Goal: Task Accomplishment & Management: Use online tool/utility

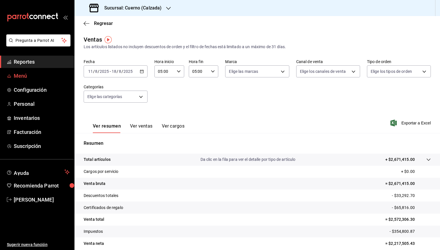
click at [31, 79] on span "Menú" at bounding box center [42, 76] width 56 height 8
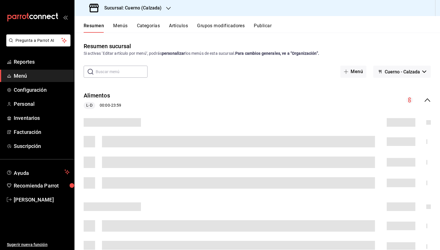
click at [178, 23] on button "Artículos" at bounding box center [178, 28] width 19 height 10
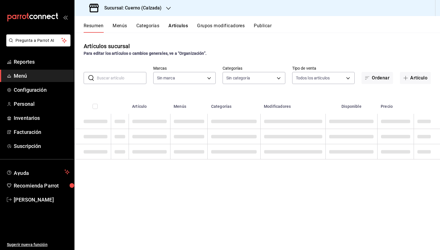
click at [134, 78] on input "text" at bounding box center [122, 77] width 50 height 11
type input "b7ae777b-2dfc-42e0-9650-6cefdf37a424,c000f1c0-fb9f-4016-8e6a-f0d1e83e893d"
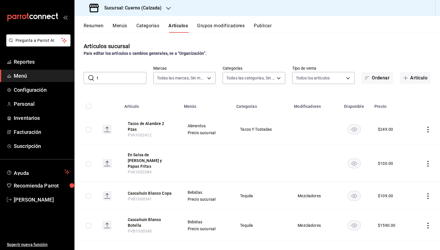
type input "ta"
type input "560d4c35-d9fc-4089-91ff-402d238ea400,302845cf-2d1c-4fb1-9d9e-8d4a14396fbe,26243…"
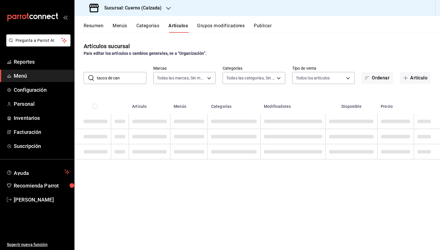
type input "tacos de can"
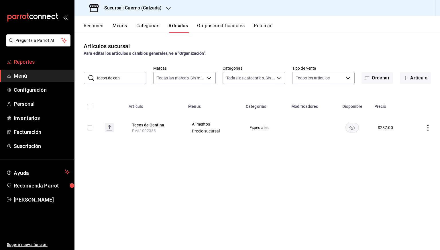
click at [39, 56] on link "Reportes" at bounding box center [37, 62] width 74 height 12
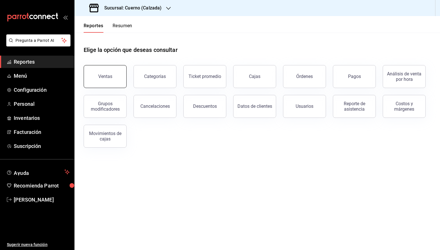
click at [105, 72] on button "Ventas" at bounding box center [105, 76] width 43 height 23
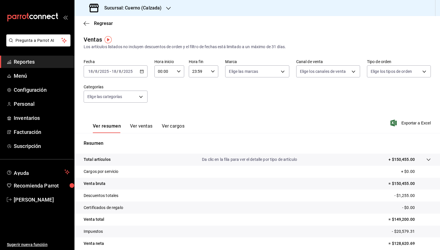
click at [141, 70] on \(Stroke\) "button" at bounding box center [141, 71] width 3 height 3
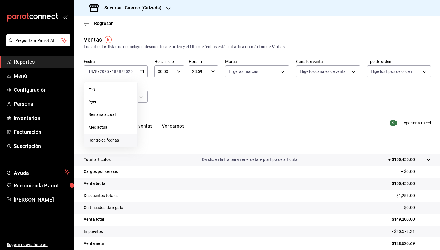
click at [103, 140] on span "Rango de fechas" at bounding box center [111, 140] width 44 height 6
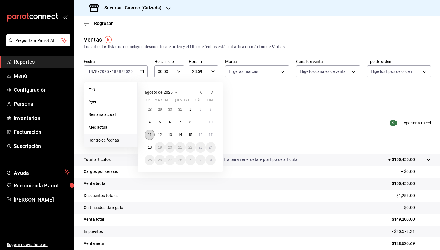
click at [147, 134] on button "11" at bounding box center [150, 134] width 10 height 10
click at [150, 146] on abbr "18" at bounding box center [150, 147] width 4 height 4
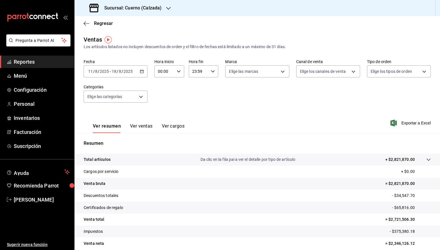
click at [409, 122] on span "Exportar a Excel" at bounding box center [411, 122] width 39 height 7
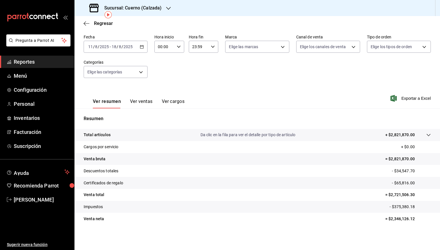
click at [148, 101] on button "Ver ventas" at bounding box center [141, 104] width 23 height 10
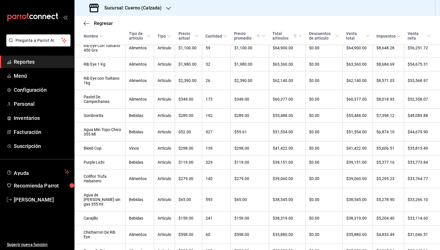
scroll to position [73, 0]
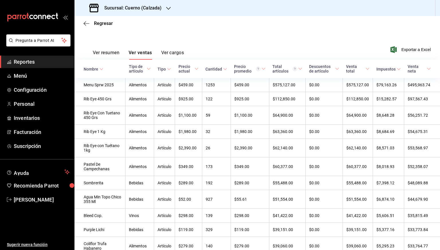
click at [109, 53] on button "Ver resumen" at bounding box center [106, 55] width 27 height 10
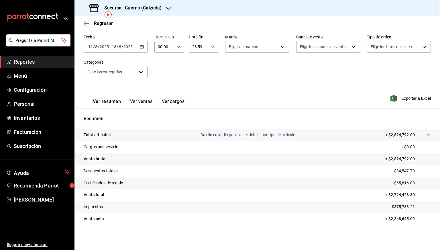
scroll to position [25, 0]
click at [142, 43] on div "2025-08-11 11 / 8 / 2025 - 2025-08-18 18 / 8 / 2025" at bounding box center [116, 47] width 64 height 12
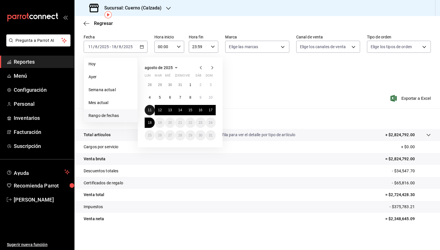
click at [147, 108] on button "11" at bounding box center [150, 110] width 10 height 10
click at [149, 119] on button "18" at bounding box center [150, 122] width 10 height 10
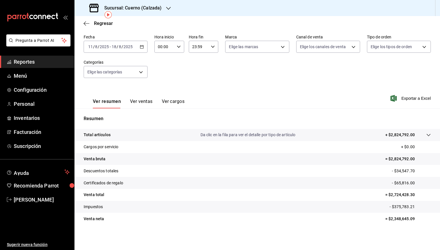
click at [174, 49] on div "00:00 Hora inicio" at bounding box center [169, 47] width 30 height 12
click at [162, 77] on span "05" at bounding box center [160, 75] width 5 height 5
type input "05:00"
click at [212, 45] on div at bounding box center [220, 125] width 440 height 250
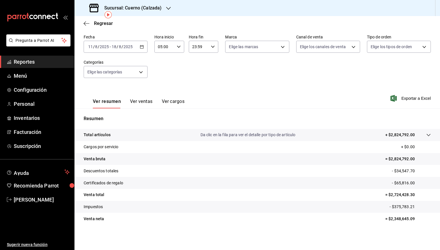
click at [212, 45] on icon "button" at bounding box center [213, 47] width 4 height 4
click at [193, 88] on span "05" at bounding box center [194, 89] width 5 height 5
click at [207, 64] on button "00" at bounding box center [209, 61] width 12 height 11
type input "05:00"
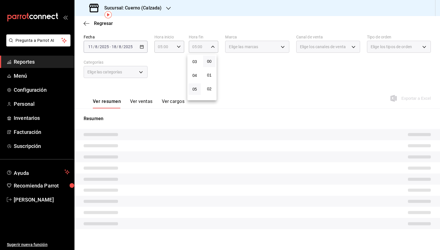
click at [352, 84] on div at bounding box center [220, 125] width 440 height 250
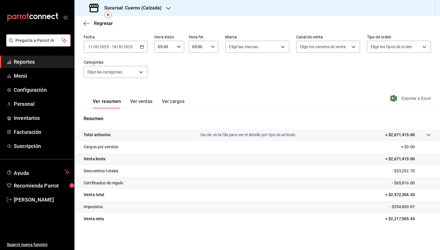
click at [410, 97] on span "Exportar a Excel" at bounding box center [411, 98] width 39 height 7
click at [31, 201] on span "[PERSON_NAME]" at bounding box center [42, 200] width 56 height 8
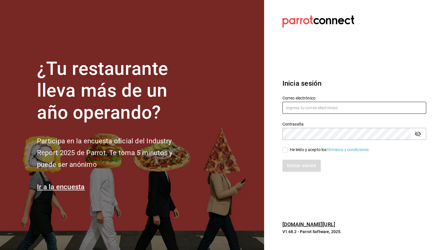
type input "cesar.zamarripa@grupocosteno.com"
click at [424, 138] on div "Contraseña" at bounding box center [354, 134] width 144 height 12
click at [422, 136] on div "Contraseña" at bounding box center [354, 134] width 144 height 12
click at [418, 133] on icon "passwordField" at bounding box center [418, 133] width 6 height 5
click at [298, 151] on div "He leído y acepto los Términos y condiciones." at bounding box center [330, 150] width 80 height 6
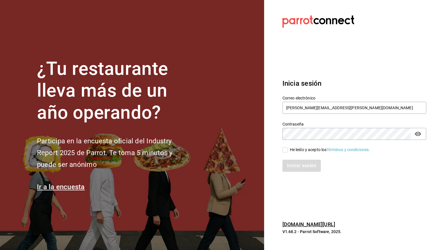
click at [288, 151] on input "He leído y acepto los Términos y condiciones." at bounding box center [284, 149] width 5 height 5
checkbox input "true"
click at [300, 160] on button "Iniciar sesión" at bounding box center [301, 166] width 39 height 12
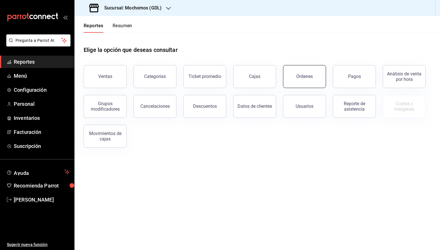
click at [314, 79] on button "Órdenes" at bounding box center [304, 76] width 43 height 23
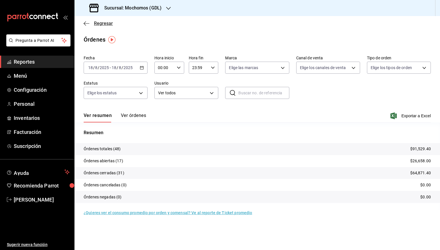
click at [89, 25] on icon "button" at bounding box center [87, 23] width 6 height 5
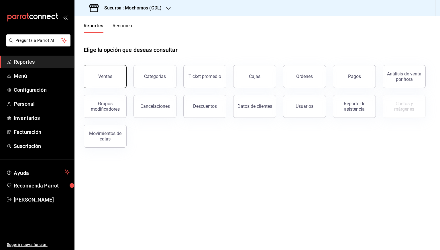
click at [115, 84] on button "Ventas" at bounding box center [105, 76] width 43 height 23
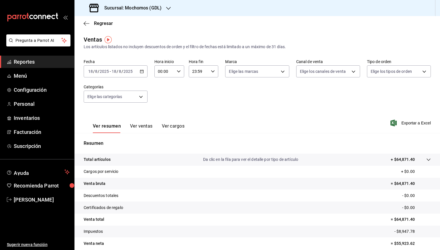
click at [175, 123] on div "Ver resumen Ver ventas Ver cargos" at bounding box center [134, 124] width 101 height 17
drag, startPoint x: 174, startPoint y: 124, endPoint x: 154, endPoint y: 130, distance: 21.8
click at [154, 130] on div "Ver resumen Ver ventas Ver cargos" at bounding box center [139, 128] width 92 height 10
click at [143, 129] on button "Ver ventas" at bounding box center [141, 128] width 23 height 10
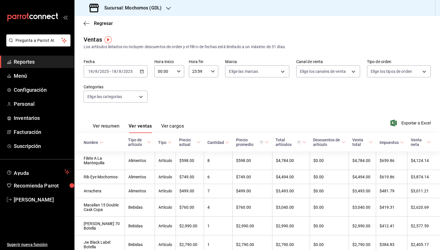
click at [141, 73] on div "[DATE] [DATE] - [DATE] [DATE]" at bounding box center [116, 71] width 64 height 12
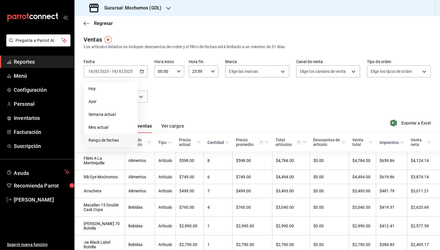
click at [104, 138] on span "Rango de fechas" at bounding box center [111, 140] width 44 height 6
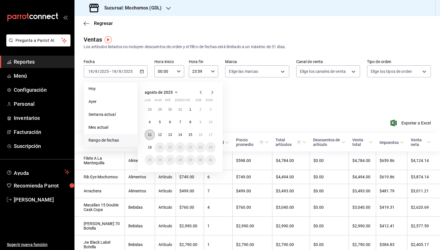
click at [147, 132] on button "11" at bounding box center [150, 134] width 10 height 10
click at [152, 148] on button "18" at bounding box center [150, 147] width 10 height 10
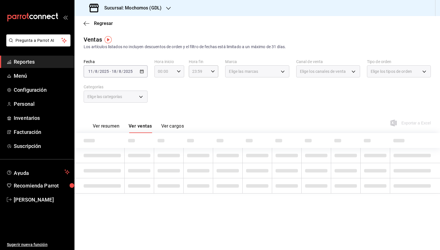
click at [178, 75] on div "00:00 Hora inicio" at bounding box center [169, 71] width 30 height 12
click at [161, 100] on span "05" at bounding box center [162, 97] width 6 height 5
type input "05:00"
click at [212, 70] on div at bounding box center [220, 125] width 440 height 250
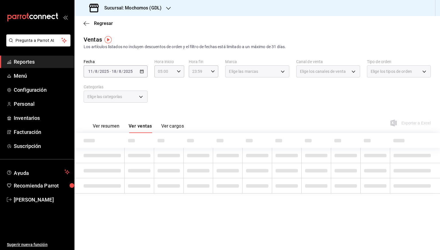
click at [212, 70] on icon "button" at bounding box center [213, 71] width 4 height 4
click at [196, 99] on button "05" at bounding box center [196, 101] width 13 height 11
click at [209, 84] on span "00" at bounding box center [211, 86] width 6 height 5
type input "05:00"
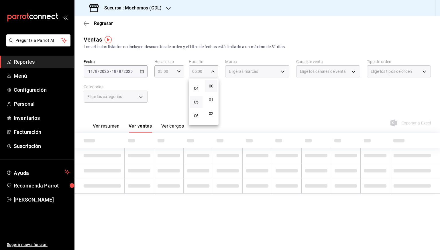
click at [337, 113] on div at bounding box center [220, 125] width 440 height 250
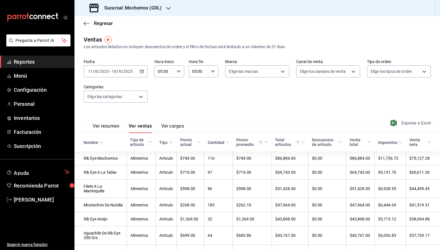
click at [403, 123] on span "Exportar a Excel" at bounding box center [411, 122] width 39 height 7
drag, startPoint x: 144, startPoint y: 9, endPoint x: 144, endPoint y: 12, distance: 2.9
click at [144, 12] on div "Sucursal: Mochomos (GDL)" at bounding box center [126, 8] width 94 height 16
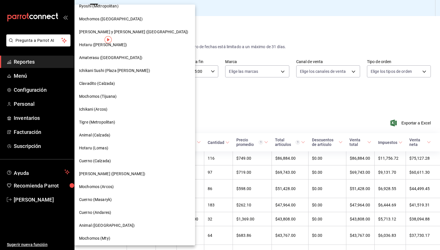
scroll to position [25, 0]
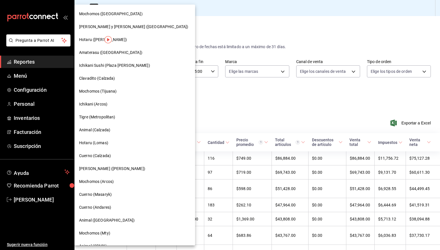
click at [108, 155] on span "Cuerno (Calzada)" at bounding box center [95, 156] width 32 height 6
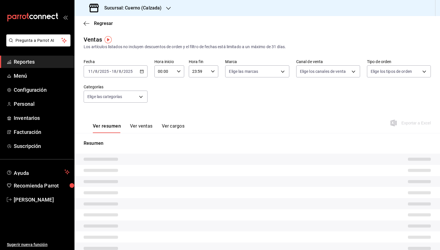
type input "05:00"
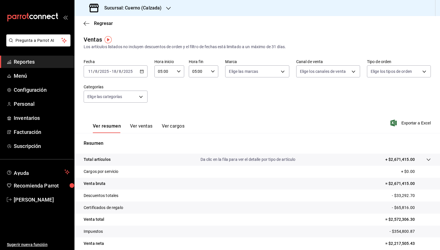
drag, startPoint x: 148, startPoint y: 122, endPoint x: 145, endPoint y: 125, distance: 4.3
click at [145, 125] on div "Ver resumen Ver ventas Ver cargos" at bounding box center [134, 124] width 101 height 17
click at [145, 125] on button "Ver ventas" at bounding box center [141, 128] width 23 height 10
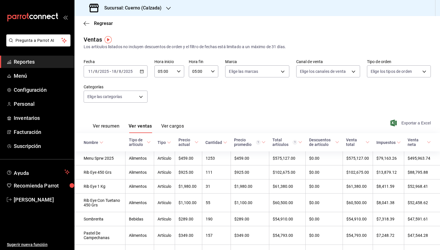
click at [405, 122] on span "Exportar a Excel" at bounding box center [411, 122] width 39 height 7
click at [97, 25] on span "Regresar" at bounding box center [103, 23] width 19 height 5
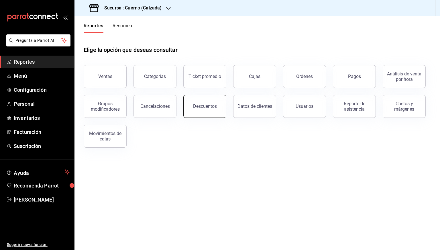
click at [202, 106] on div "Descuentos" at bounding box center [205, 105] width 24 height 5
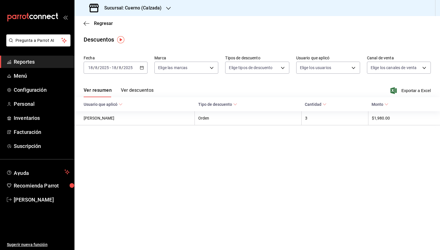
click at [143, 67] on icon "button" at bounding box center [142, 68] width 4 height 4
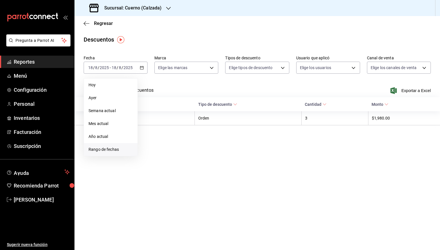
click at [104, 149] on span "Rango de fechas" at bounding box center [111, 149] width 44 height 6
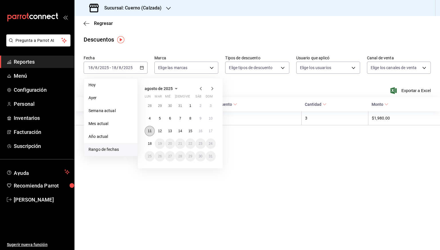
click at [148, 129] on abbr "11" at bounding box center [150, 131] width 4 height 4
click at [150, 141] on button "18" at bounding box center [150, 143] width 10 height 10
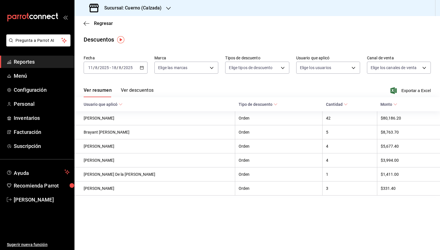
click at [145, 87] on button "Ver descuentos" at bounding box center [137, 92] width 33 height 10
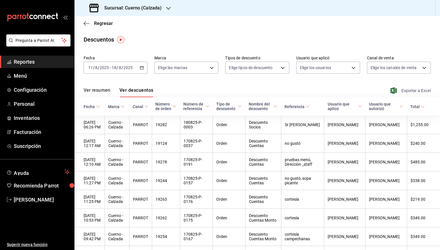
click at [405, 91] on span "Exportar a Excel" at bounding box center [411, 90] width 39 height 7
click at [91, 23] on span "Regresar" at bounding box center [98, 23] width 29 height 5
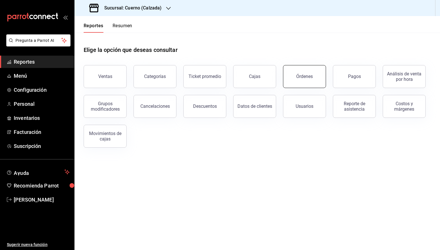
click at [307, 81] on button "Órdenes" at bounding box center [304, 76] width 43 height 23
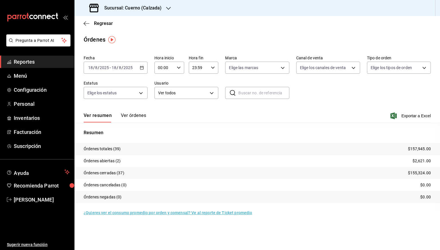
click at [141, 70] on div "[DATE] [DATE] - [DATE] [DATE]" at bounding box center [116, 68] width 64 height 12
click at [96, 150] on span "Rango de fechas" at bounding box center [111, 149] width 44 height 6
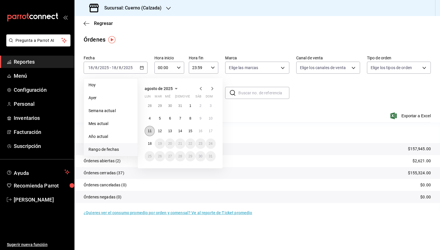
click at [149, 133] on button "11" at bounding box center [150, 131] width 10 height 10
click at [150, 140] on button "18" at bounding box center [150, 143] width 10 height 10
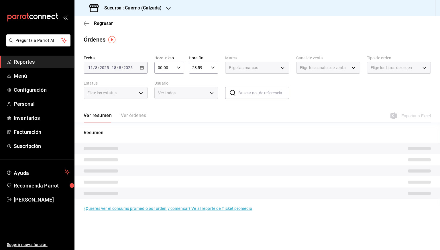
click at [177, 67] on icon "button" at bounding box center [179, 68] width 4 height 4
click at [164, 104] on button "05" at bounding box center [162, 98] width 13 height 11
type input "05:00"
click at [214, 68] on div at bounding box center [220, 125] width 440 height 250
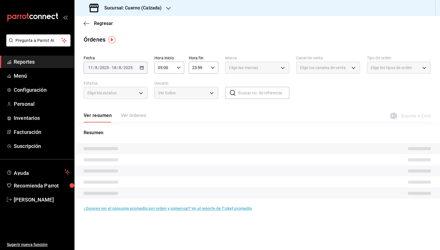
click at [214, 68] on icon "button" at bounding box center [213, 68] width 4 height 4
click at [199, 90] on span "05" at bounding box center [196, 88] width 6 height 5
click at [210, 83] on span "00" at bounding box center [211, 82] width 6 height 5
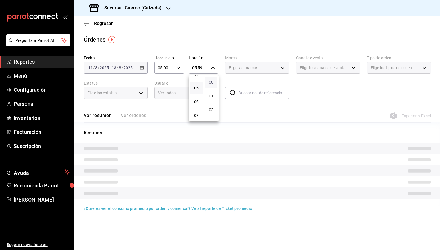
type input "05:00"
click at [321, 99] on div at bounding box center [220, 125] width 440 height 250
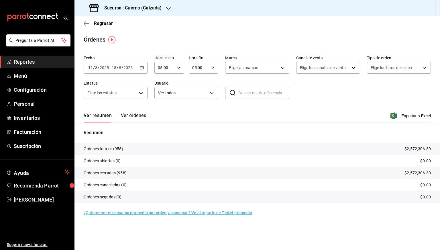
click at [128, 121] on button "Ver órdenes" at bounding box center [133, 118] width 25 height 10
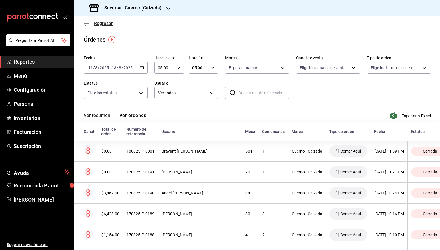
click at [91, 25] on span "Regresar" at bounding box center [98, 23] width 29 height 5
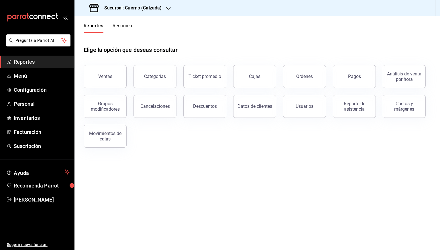
click at [119, 28] on button "Resumen" at bounding box center [123, 28] width 20 height 10
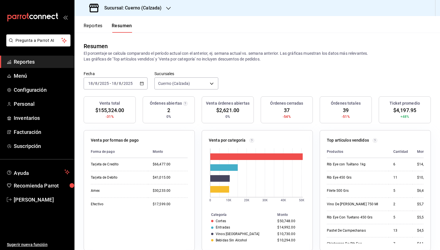
click at [98, 23] on button "Reportes" at bounding box center [93, 28] width 19 height 10
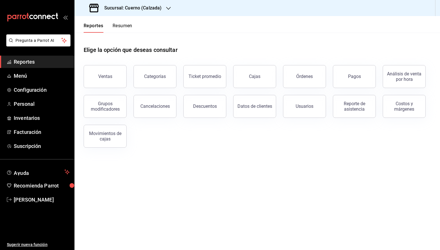
click at [98, 23] on button "Reportes" at bounding box center [94, 28] width 20 height 10
click at [117, 77] on button "Ventas" at bounding box center [105, 76] width 43 height 23
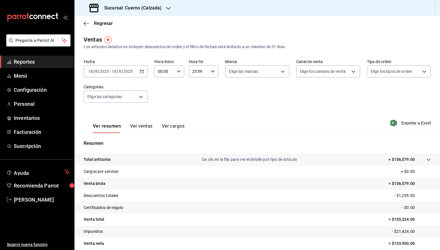
click at [141, 72] on icon "button" at bounding box center [142, 71] width 4 height 4
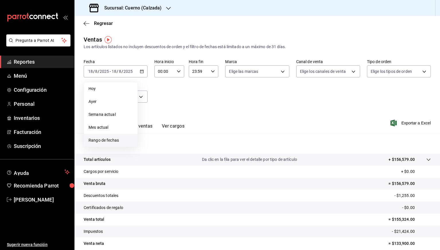
click at [109, 137] on span "Rango de fechas" at bounding box center [111, 140] width 44 height 6
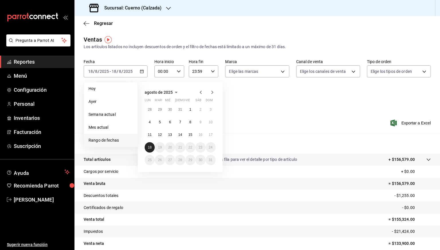
click at [148, 145] on abbr "18" at bounding box center [150, 147] width 4 height 4
click at [148, 138] on button "11" at bounding box center [150, 134] width 10 height 10
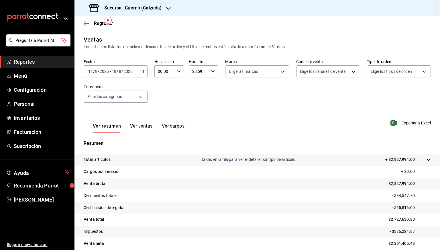
scroll to position [25, 0]
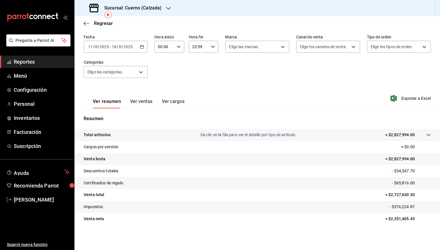
click at [147, 100] on button "Ver ventas" at bounding box center [141, 104] width 23 height 10
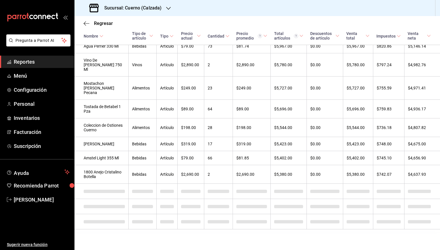
scroll to position [1683, 0]
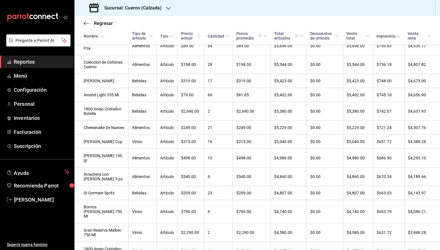
click at [352, 9] on div "Sucursal: Cuerno (Calzada)" at bounding box center [257, 8] width 366 height 16
